Goal: Task Accomplishment & Management: Manage account settings

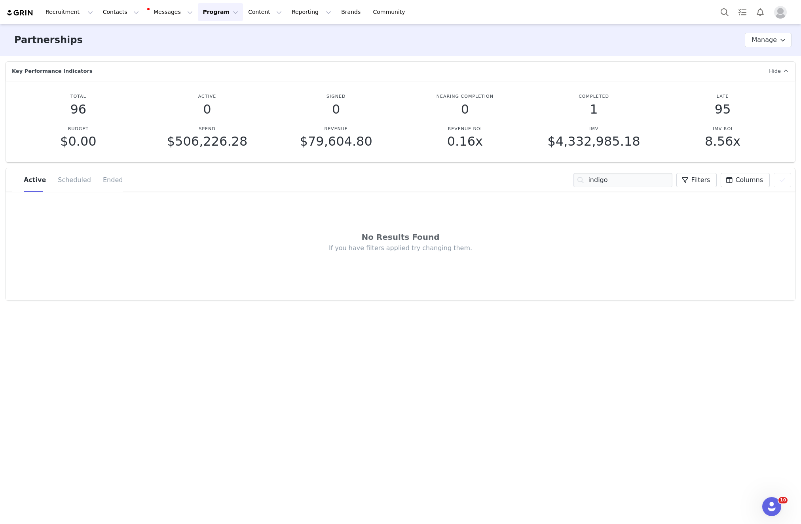
drag, startPoint x: 221, startPoint y: 30, endPoint x: 221, endPoint y: 25, distance: 5.6
click at [221, 28] on div "Partnerships Partnership Stages Custom Properties Manage" at bounding box center [400, 40] width 801 height 32
click at [220, 21] on div "Recruitment Recruitment Creator Search Curated Lists Landing Pages Web Extensio…" at bounding box center [400, 12] width 801 height 24
click at [217, 16] on button "Program Program" at bounding box center [220, 12] width 45 height 18
click at [213, 42] on link "Campaigns" at bounding box center [217, 49] width 63 height 15
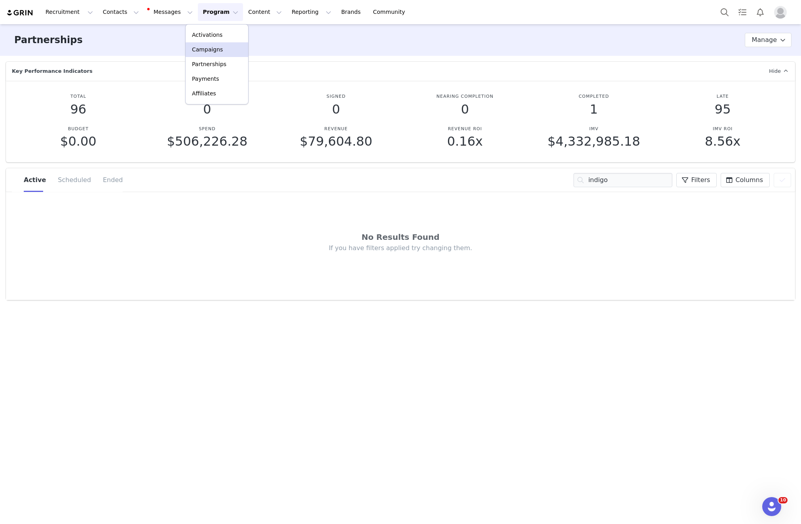
click at [213, 42] on div "Recruitment Recruitment Creator Search Curated Lists Landing Pages Web Extensio…" at bounding box center [400, 262] width 801 height 524
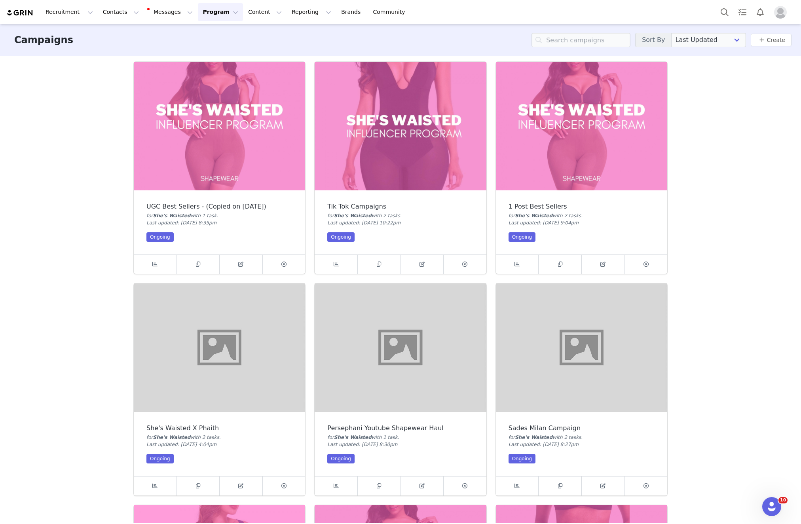
click at [217, 14] on button "Program Program" at bounding box center [220, 12] width 45 height 18
click at [213, 28] on link "Activations" at bounding box center [217, 35] width 63 height 15
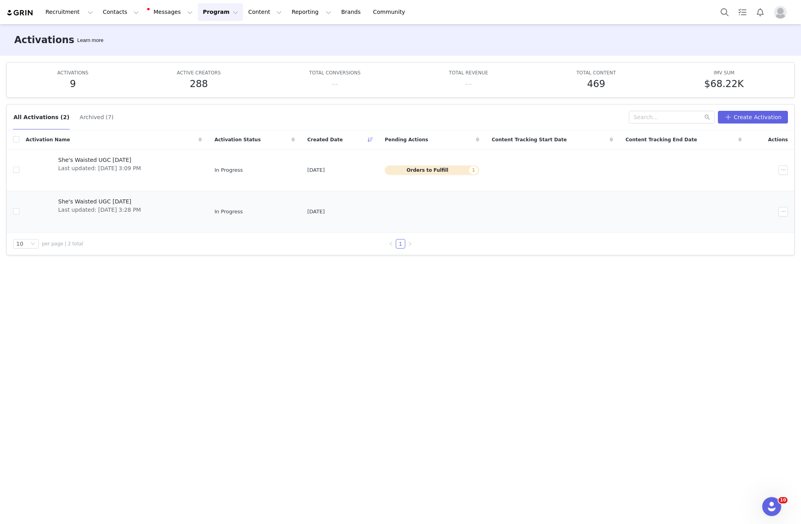
click at [107, 204] on span "She's Waisted UGC [DATE]" at bounding box center [99, 201] width 83 height 8
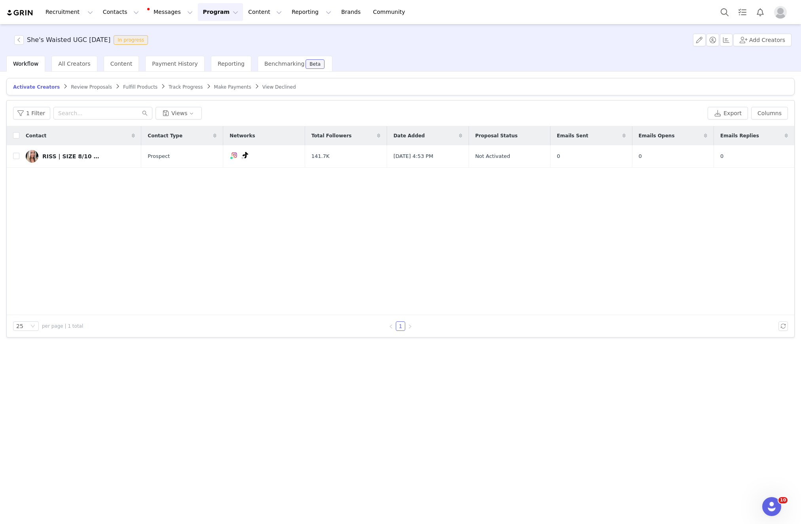
click at [176, 91] on article "Activate Creators Review Proposals Fulfill Products Track Progress Make Payment…" at bounding box center [400, 86] width 788 height 17
click at [179, 85] on span "Track Progress" at bounding box center [186, 87] width 34 height 6
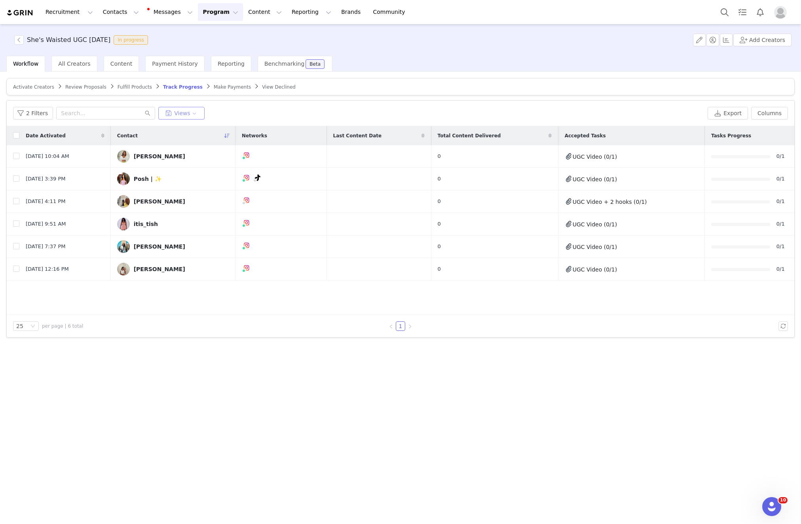
click at [178, 112] on button "Views" at bounding box center [181, 113] width 46 height 13
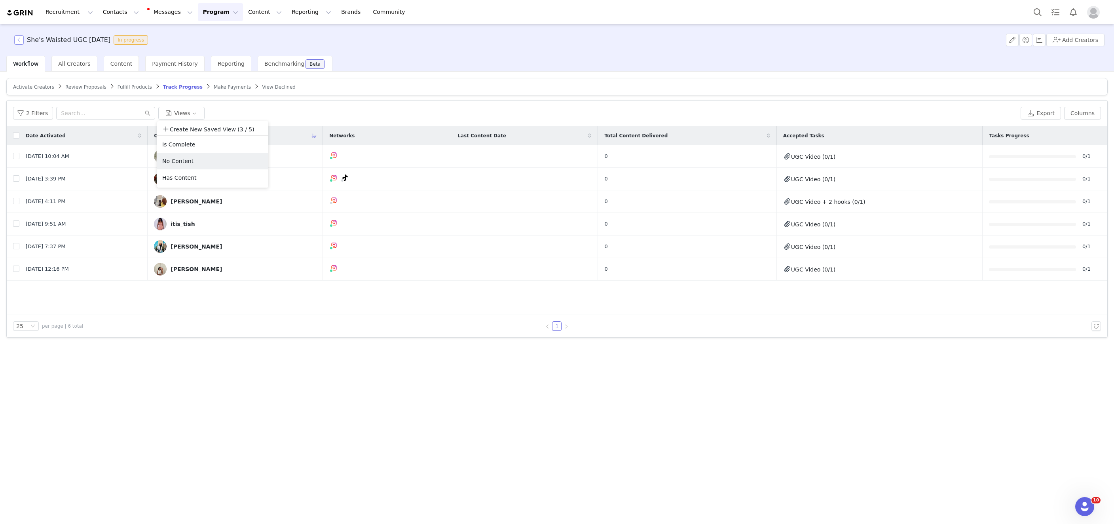
click at [20, 42] on button "button" at bounding box center [18, 39] width 9 height 9
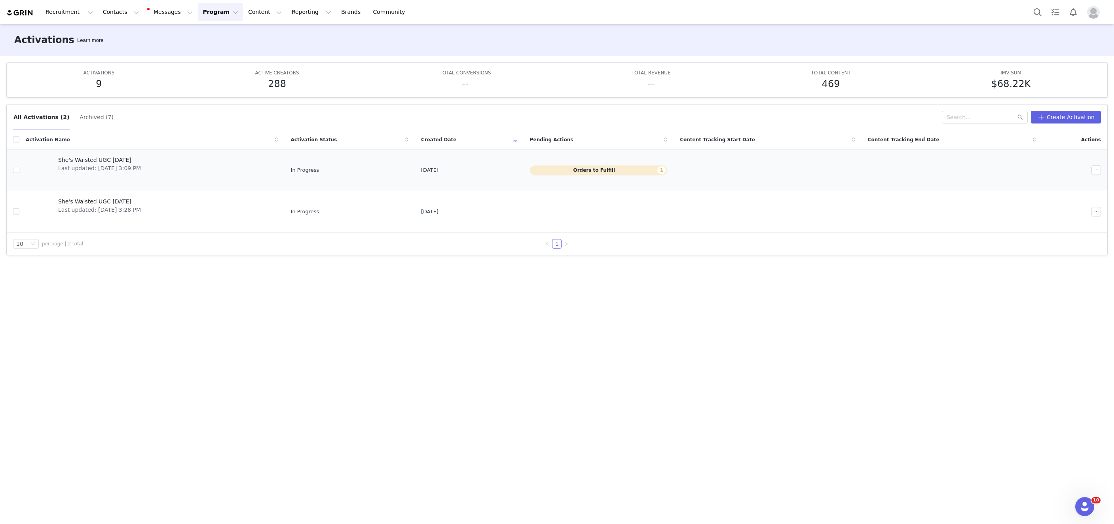
click at [141, 160] on span "She's Waisted UGC [DATE]" at bounding box center [99, 160] width 83 height 8
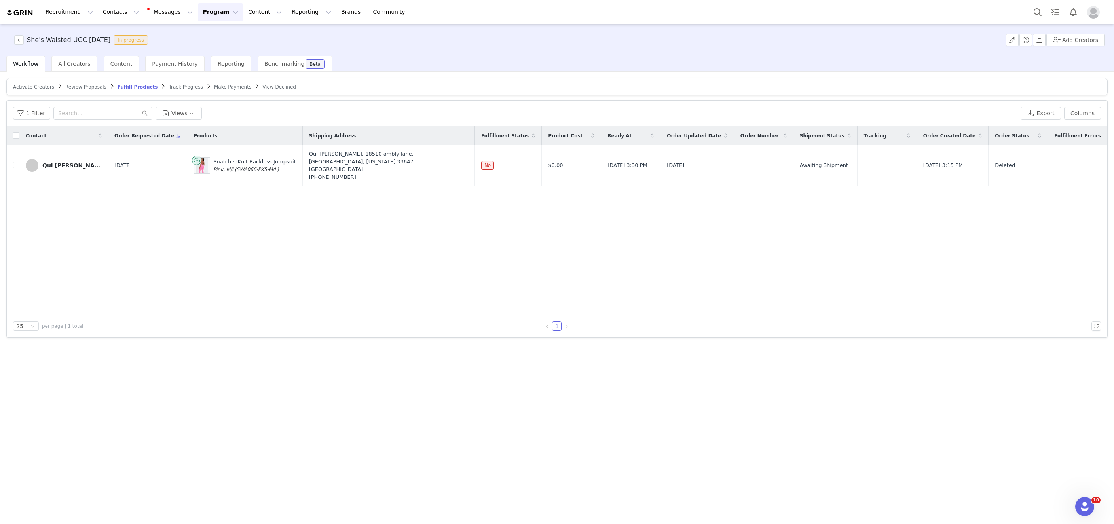
click at [172, 90] on article "Activate Creators Review Proposals Fulfill Products Track Progress Make Payment…" at bounding box center [556, 86] width 1101 height 17
click at [176, 84] on link "Track Progress" at bounding box center [186, 87] width 34 height 6
